Goal: Task Accomplishment & Management: Use online tool/utility

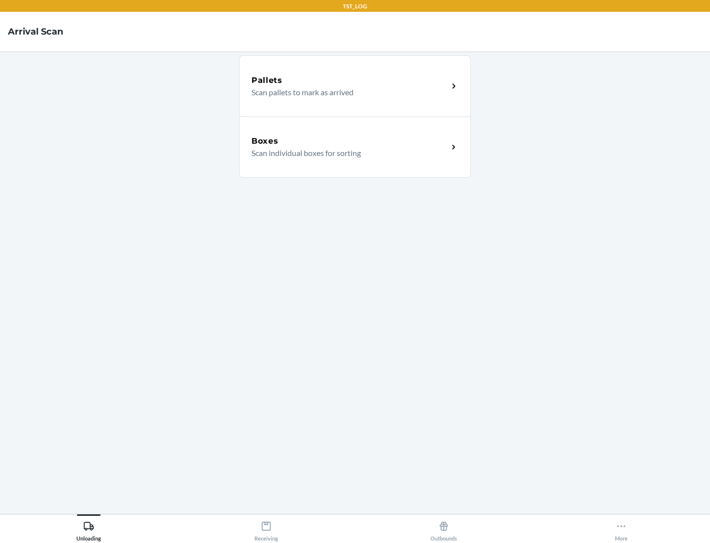
click at [350, 141] on div "Boxes" at bounding box center [350, 141] width 197 height 12
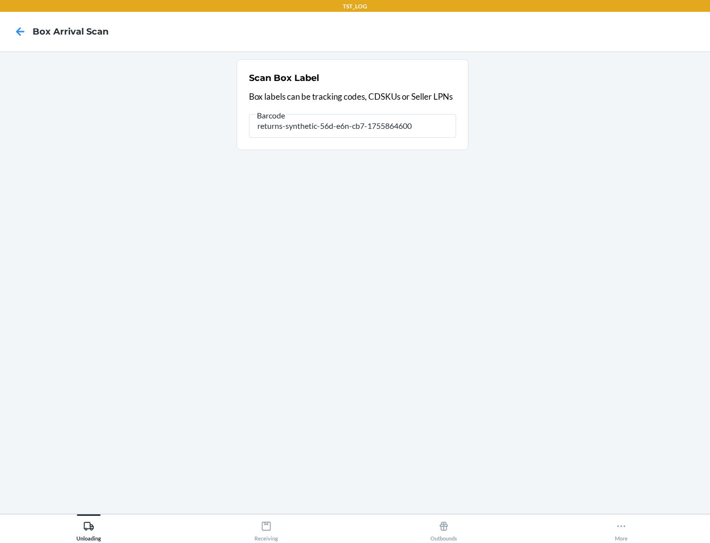
type input "returns-synthetic-56d-e6n-cb7-1755864600"
